Goal: Feedback & Contribution: Leave review/rating

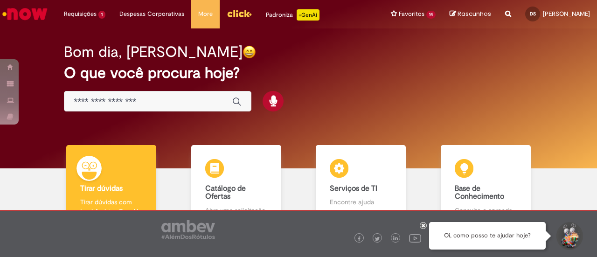
click at [355, 97] on div "Bom dia, [PERSON_NAME] O que você procura hoje?" at bounding box center [298, 77] width 501 height 79
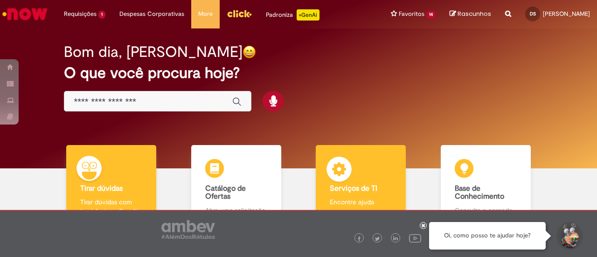
scroll to position [63, 0]
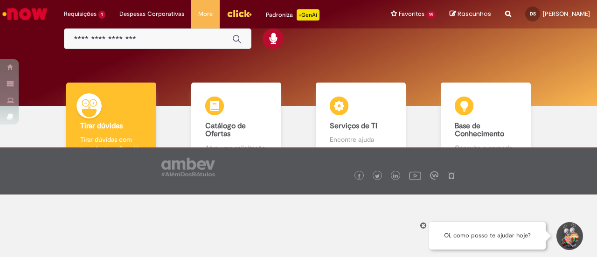
click at [424, 226] on icon at bounding box center [424, 225] width 4 height 5
click at [440, 57] on div "Bom dia, [PERSON_NAME] O que você procura hoje?" at bounding box center [298, 36] width 583 height 140
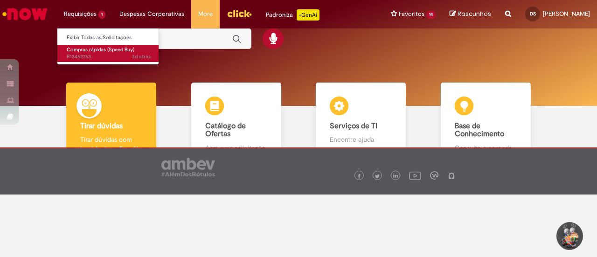
click at [87, 50] on span "Compras rápidas (Speed Buy)" at bounding box center [101, 49] width 68 height 7
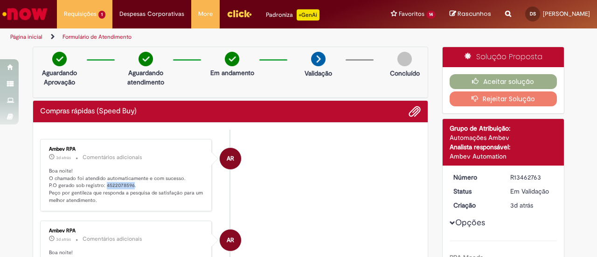
drag, startPoint x: 101, startPoint y: 184, endPoint x: 127, endPoint y: 185, distance: 26.6
click at [127, 185] on p "Boa noite! O chamado foi atendido automaticamente e com sucesso. P.O gerado sob…" at bounding box center [126, 185] width 155 height 37
copy p "4522078596"
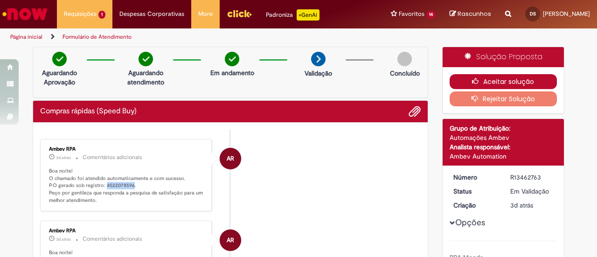
click at [500, 79] on button "Aceitar solução" at bounding box center [504, 81] width 108 height 15
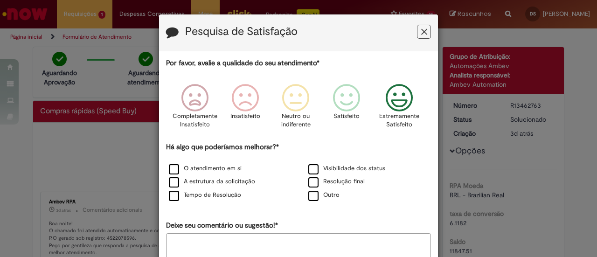
drag, startPoint x: 391, startPoint y: 102, endPoint x: 368, endPoint y: 124, distance: 32.7
click at [391, 103] on icon "Feedback" at bounding box center [399, 98] width 35 height 28
click at [231, 180] on label "A estrutura da solicitação" at bounding box center [212, 181] width 86 height 9
click at [228, 168] on label "O atendimento em si" at bounding box center [205, 168] width 73 height 9
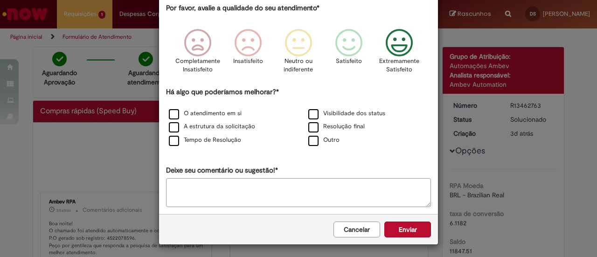
scroll to position [56, 0]
click at [411, 227] on button "Enviar" at bounding box center [407, 229] width 47 height 16
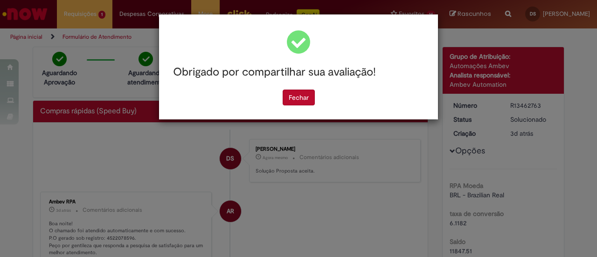
scroll to position [0, 0]
click at [309, 97] on button "Fechar" at bounding box center [299, 98] width 32 height 16
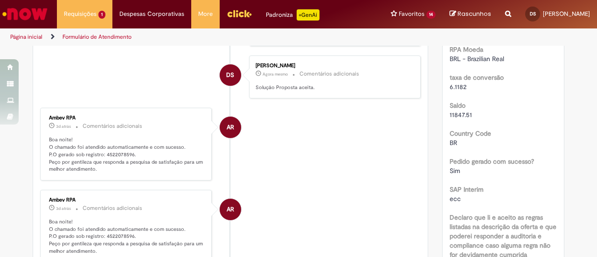
scroll to position [140, 0]
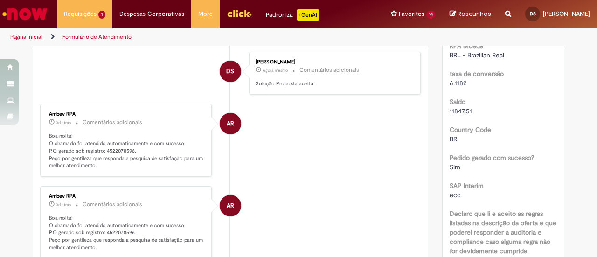
click at [163, 144] on p "Boa noite! O chamado foi atendido automaticamente e com sucesso. P.O gerado sob…" at bounding box center [126, 150] width 155 height 37
drag, startPoint x: 102, startPoint y: 150, endPoint x: 129, endPoint y: 144, distance: 27.7
click at [129, 144] on p "Boa noite! O chamado foi atendido automaticamente e com sucesso. P.O gerado sob…" at bounding box center [126, 150] width 155 height 37
copy p "4522078596"
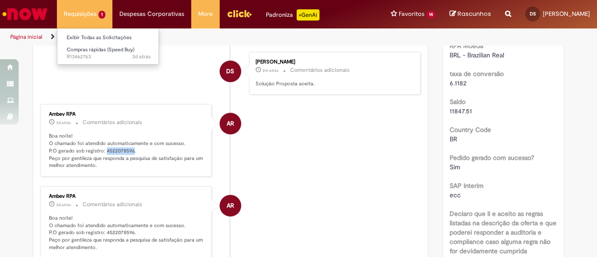
copy p "4522078596"
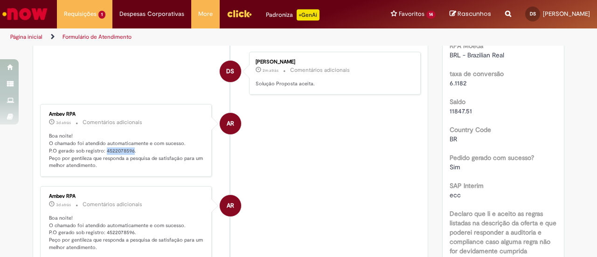
scroll to position [0, 0]
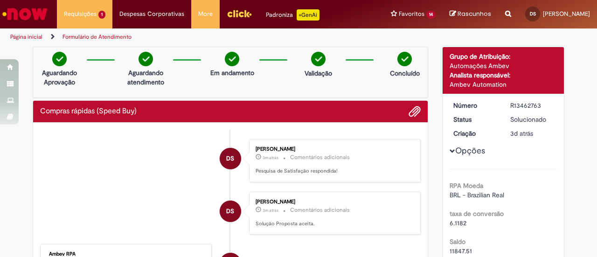
click at [155, 172] on li "DS [PERSON_NAME] 3m atrás 3 minutos atrás Comentários adicionais Pesquisa de Sa…" at bounding box center [230, 160] width 381 height 43
click at [21, 11] on img "Ir para a Homepage" at bounding box center [25, 14] width 48 height 19
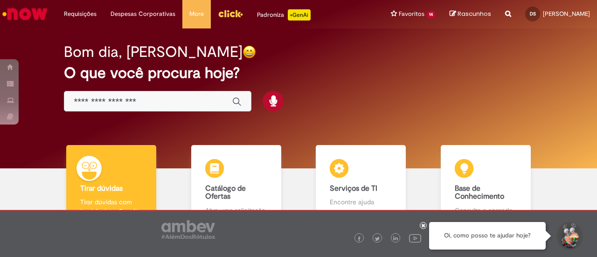
click at [344, 70] on h2 "O que você procura hoje?" at bounding box center [298, 73] width 469 height 16
click at [423, 228] on div at bounding box center [423, 225] width 7 height 7
